Goal: Transaction & Acquisition: Purchase product/service

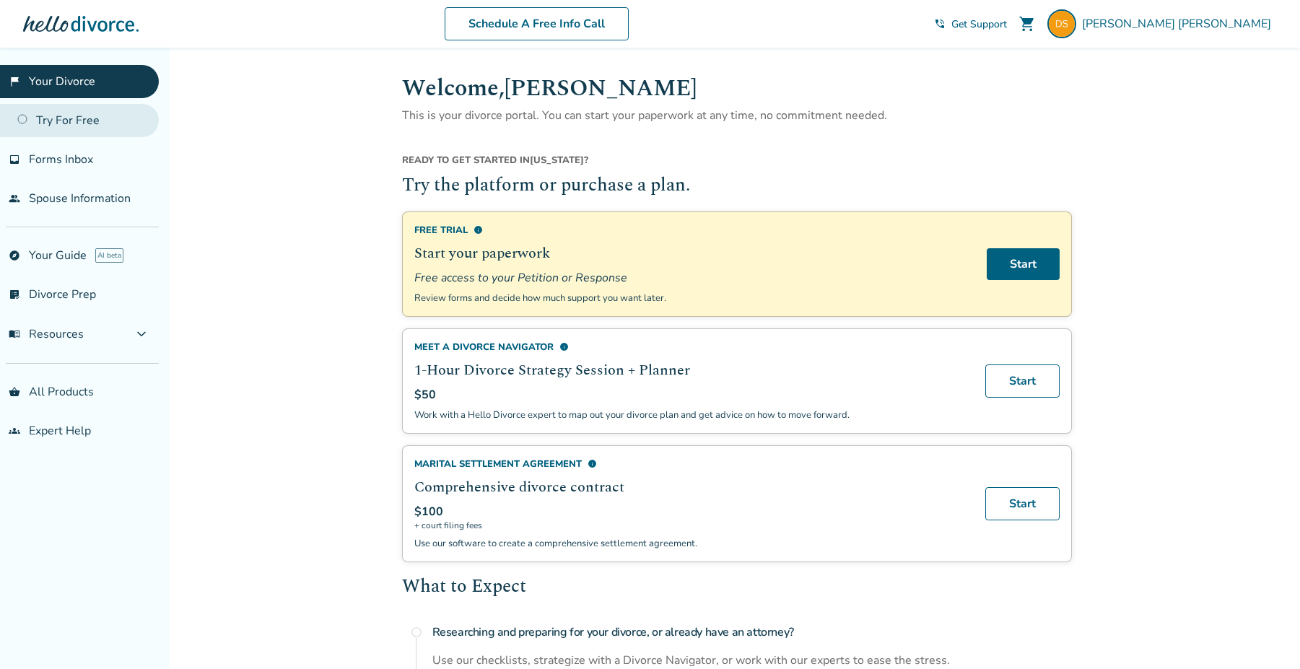
click at [94, 123] on link "Try For Free" at bounding box center [79, 120] width 159 height 33
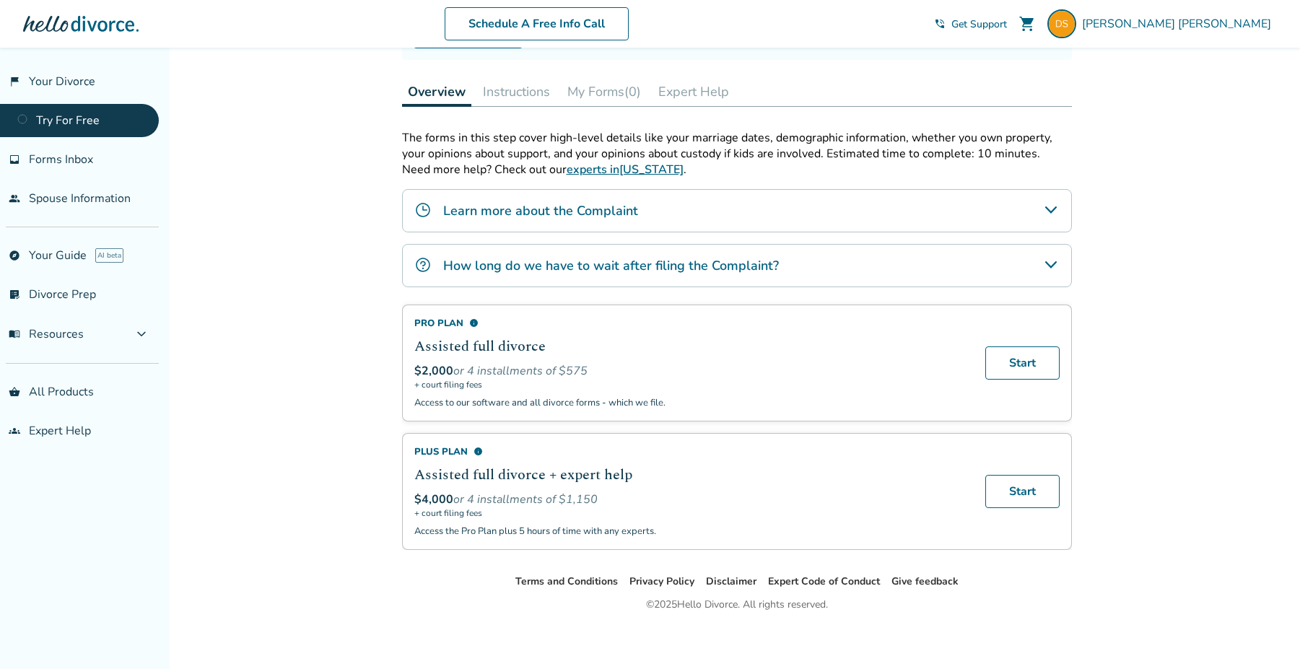
scroll to position [193, 0]
click at [74, 390] on link "shopping_basket All Products" at bounding box center [79, 391] width 159 height 33
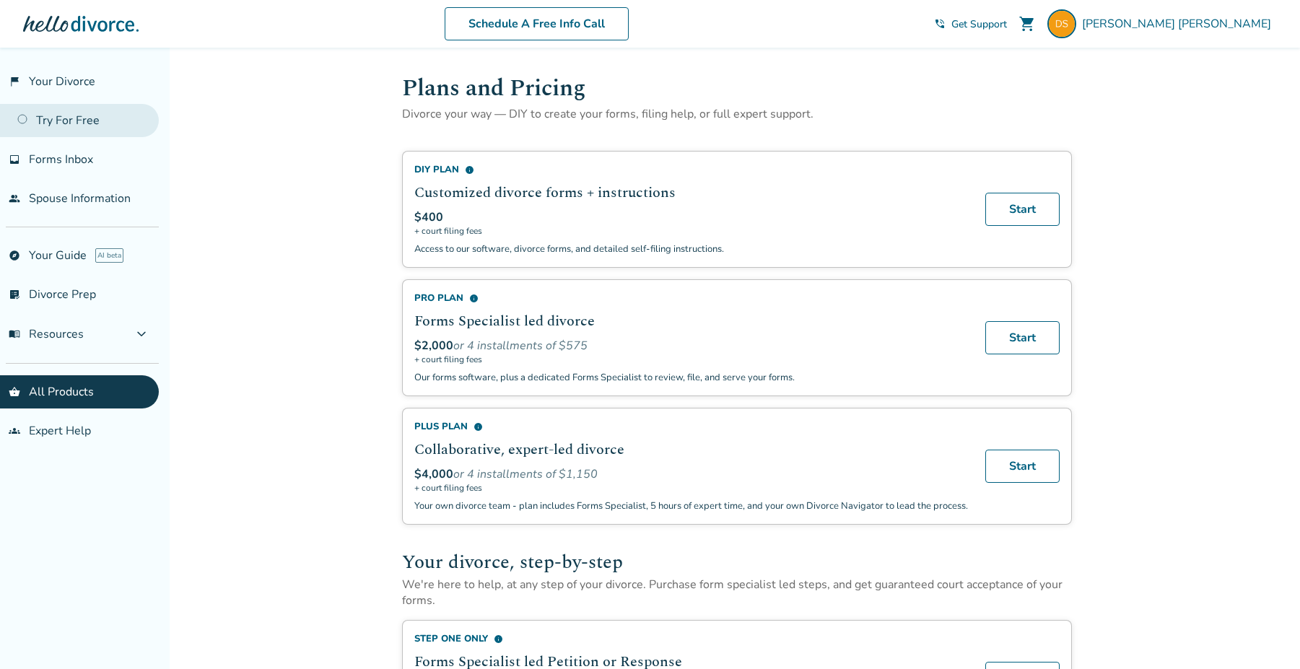
click at [81, 123] on link "Try For Free" at bounding box center [79, 120] width 159 height 33
